Goal: Information Seeking & Learning: Learn about a topic

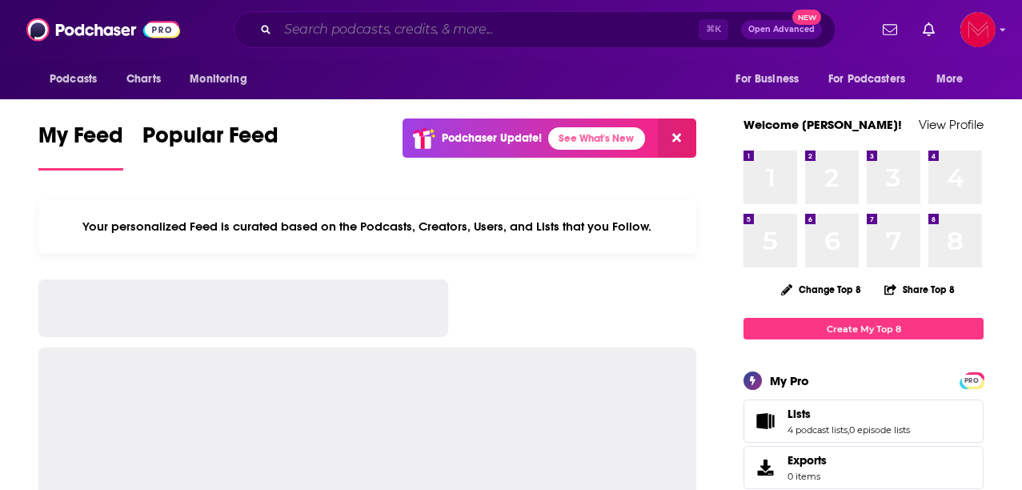
click at [397, 23] on input "Search podcasts, credits, & more..." at bounding box center [488, 30] width 421 height 26
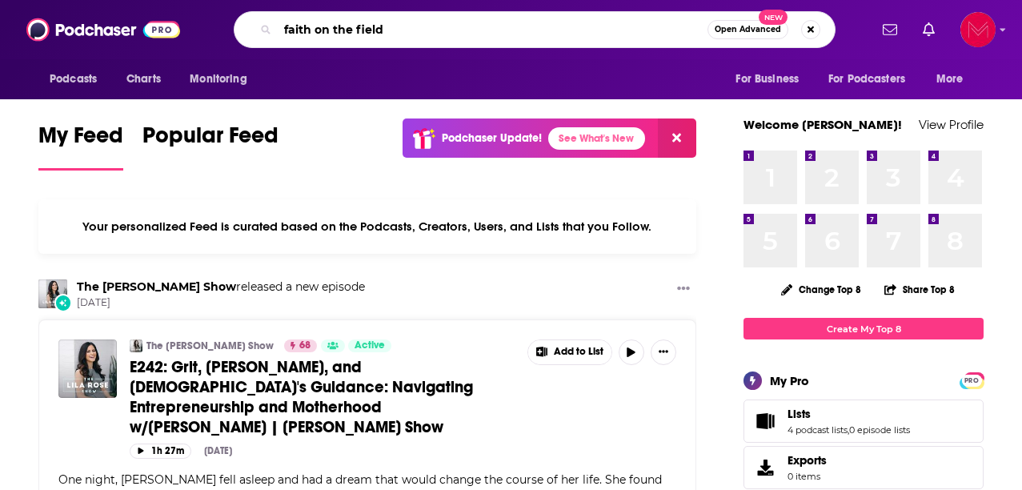
type input "faith on the field"
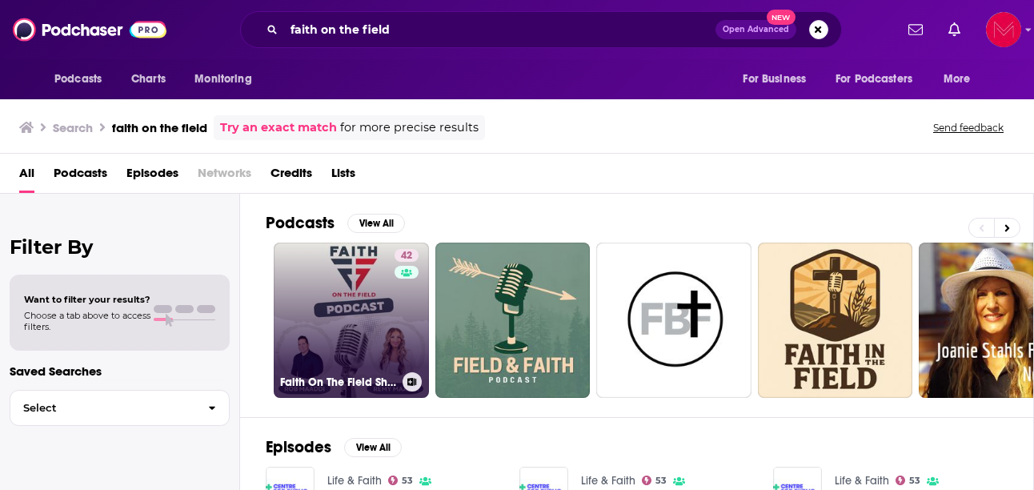
click at [357, 334] on link "42 Faith On The Field Show Podcast" at bounding box center [351, 319] width 155 height 155
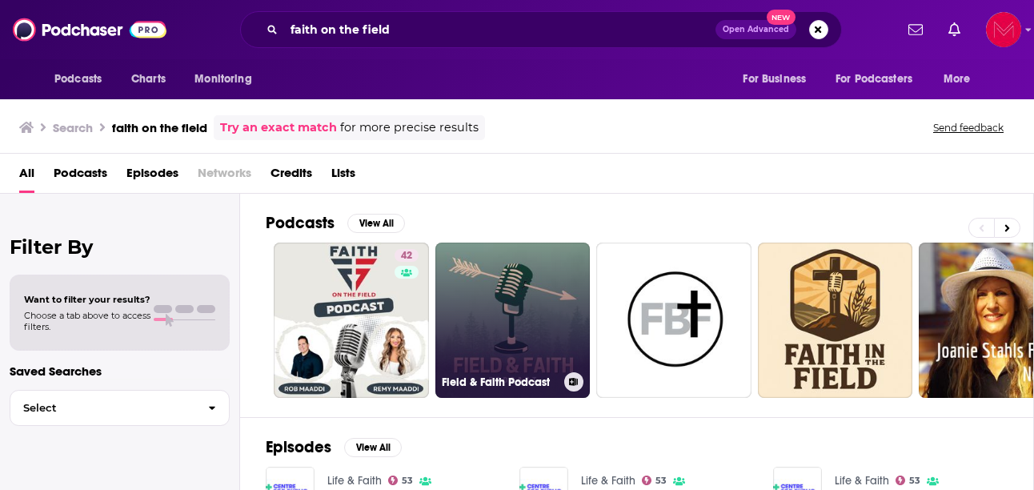
click at [557, 284] on link "Field & Faith Podcast" at bounding box center [512, 319] width 155 height 155
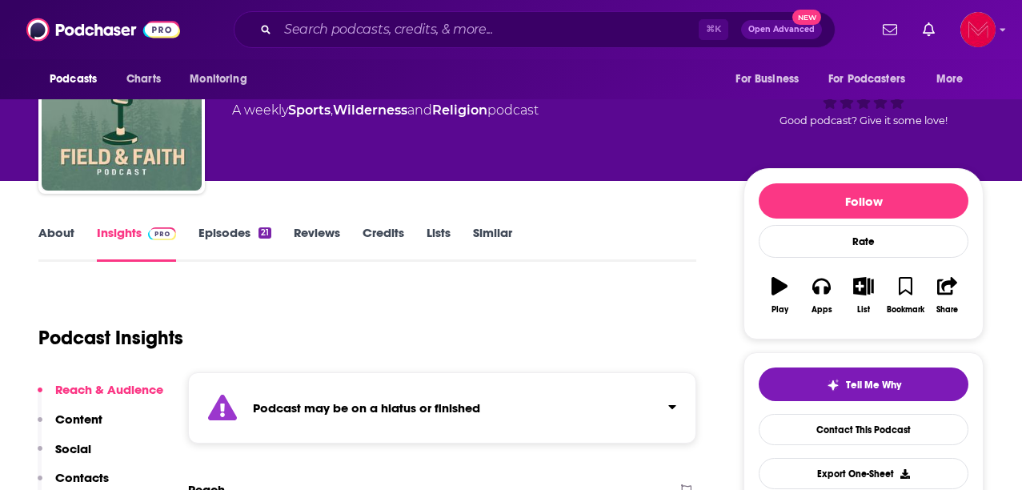
scroll to position [84, 0]
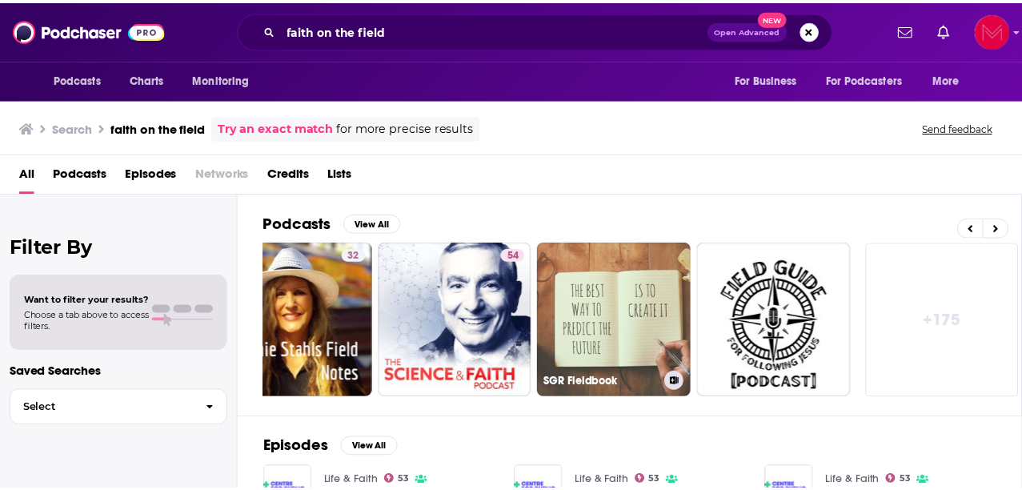
scroll to position [0, 699]
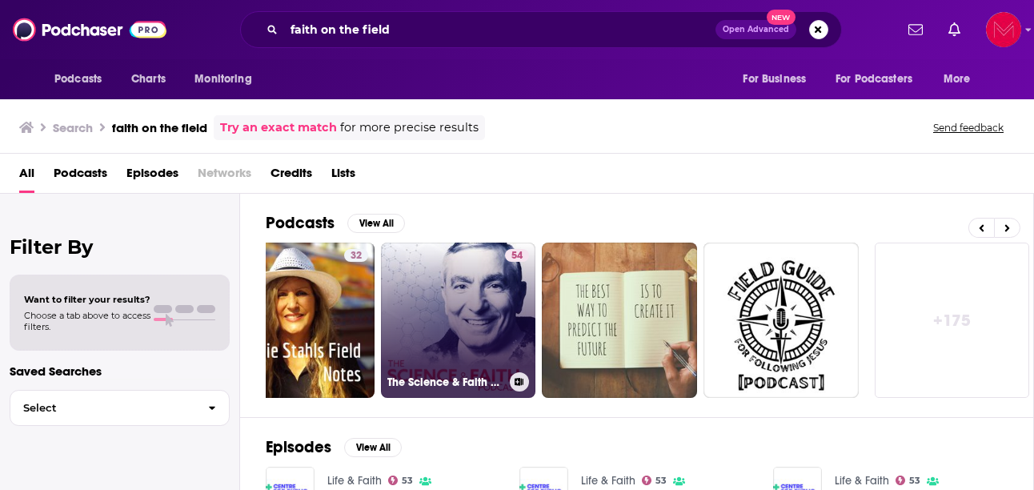
click at [489, 348] on link "54 The Science & Faith Podcast" at bounding box center [458, 319] width 155 height 155
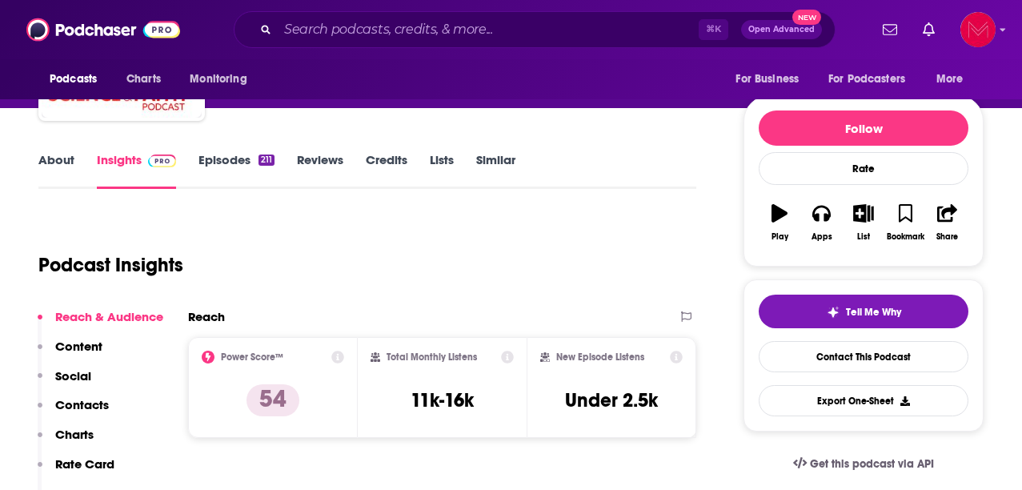
scroll to position [154, 0]
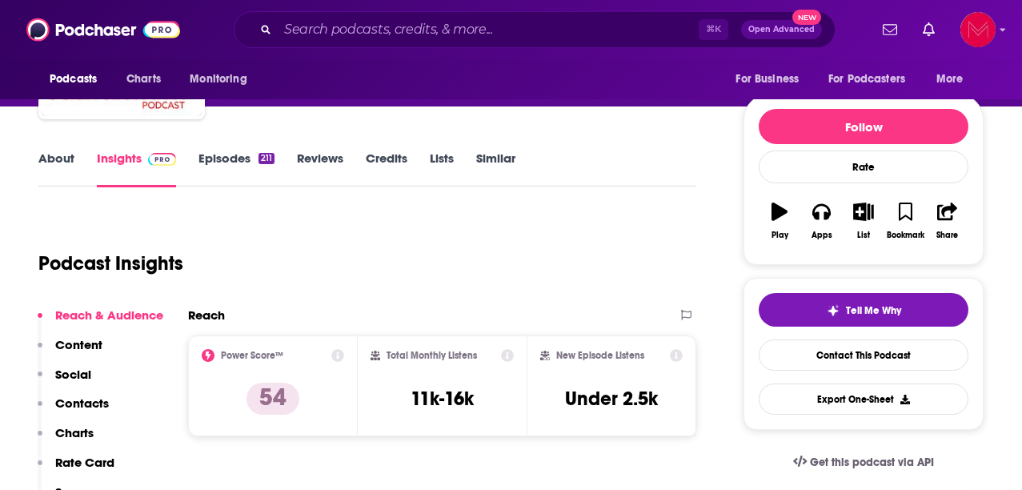
click at [65, 160] on link "About" at bounding box center [56, 168] width 36 height 37
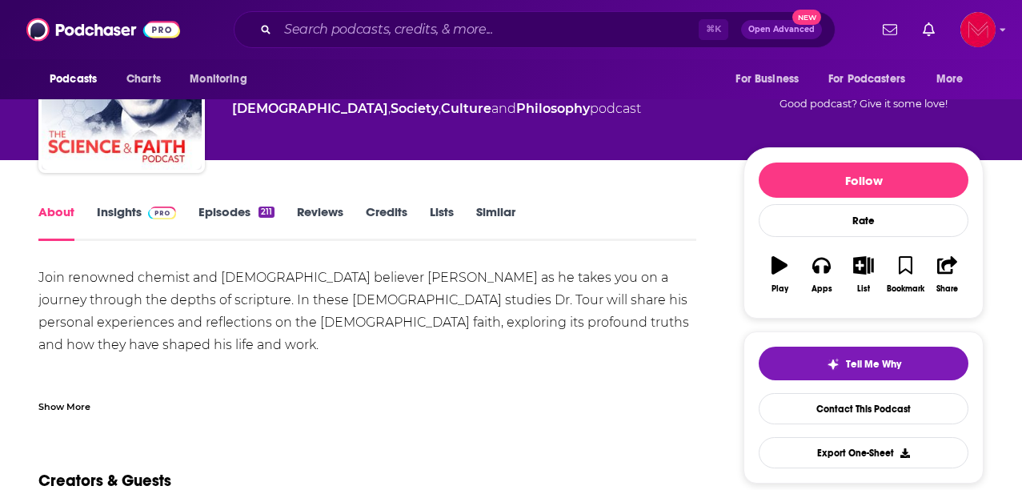
scroll to position [108, 0]
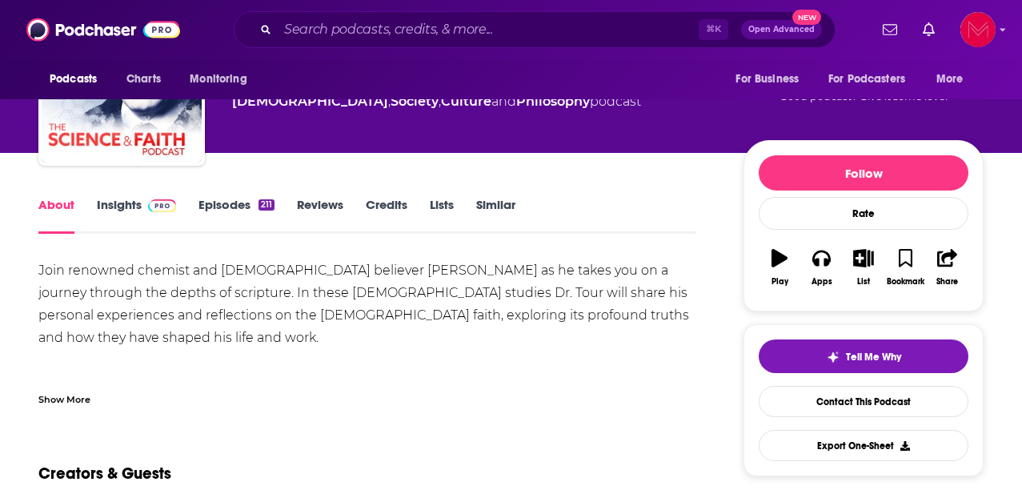
click at [126, 198] on link "Insights" at bounding box center [136, 215] width 79 height 37
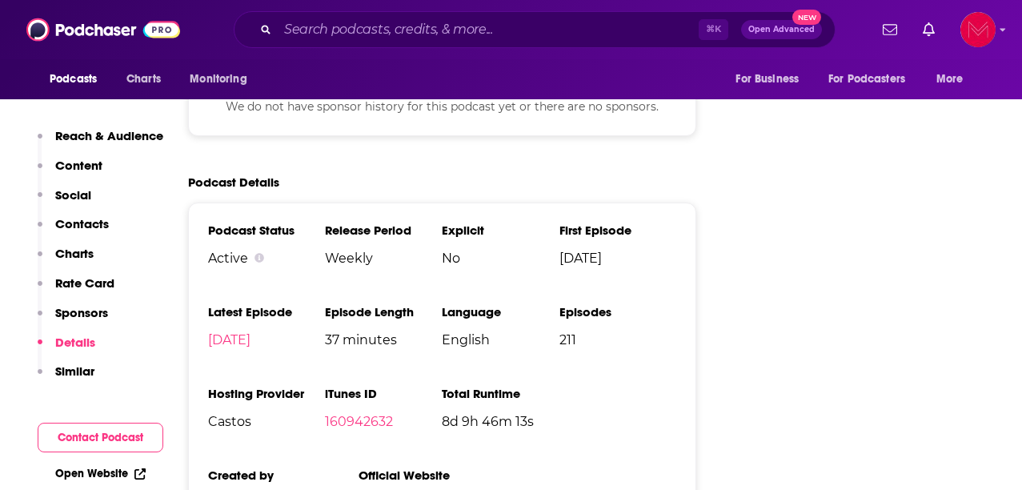
scroll to position [2322, 0]
